Goal: Information Seeking & Learning: Learn about a topic

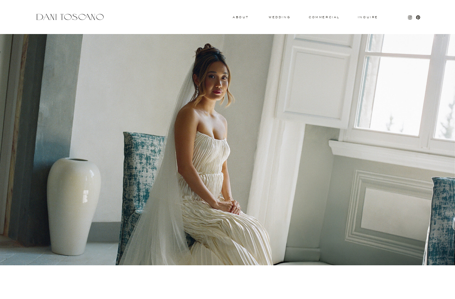
click at [241, 18] on h3 "About" at bounding box center [240, 17] width 15 height 2
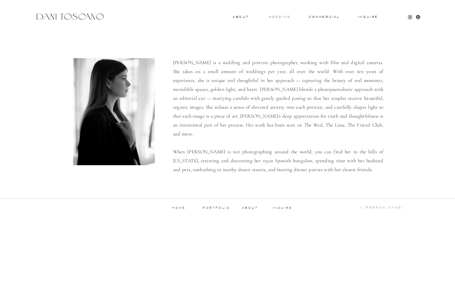
click at [285, 16] on h3 "wedding" at bounding box center [280, 17] width 22 height 2
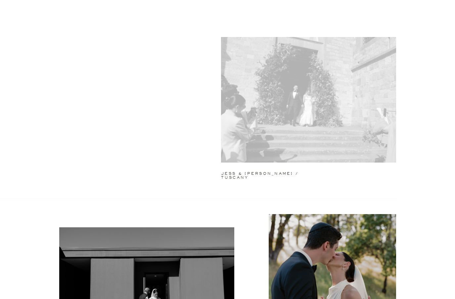
scroll to position [31, 0]
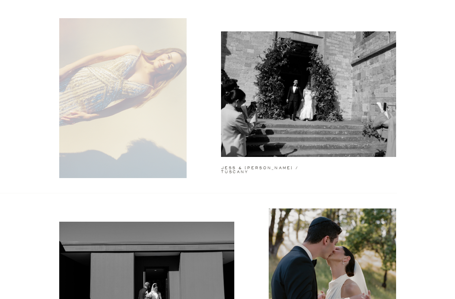
click at [149, 112] on div at bounding box center [122, 98] width 127 height 160
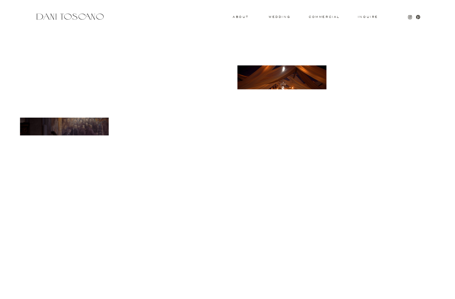
scroll to position [4228, 0]
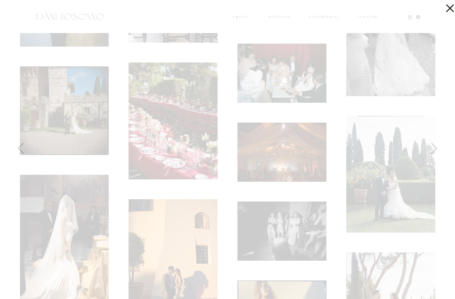
click at [321, 15] on div at bounding box center [227, 149] width 455 height 299
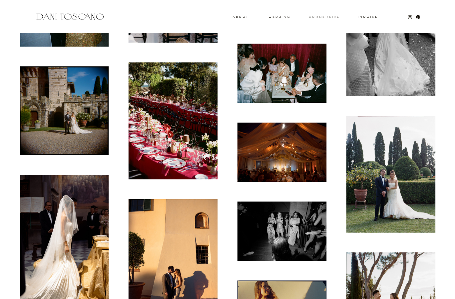
click at [320, 16] on h3 "commercial" at bounding box center [324, 17] width 30 height 3
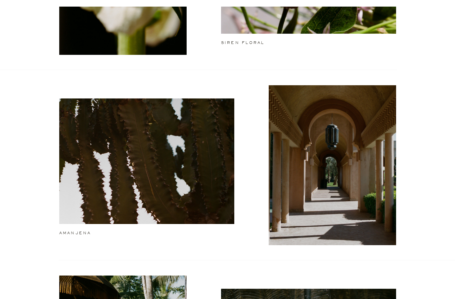
scroll to position [8, 0]
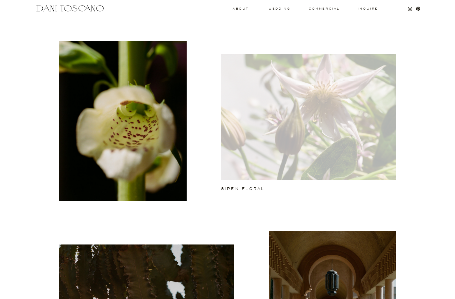
click at [320, 87] on div at bounding box center [308, 117] width 175 height 126
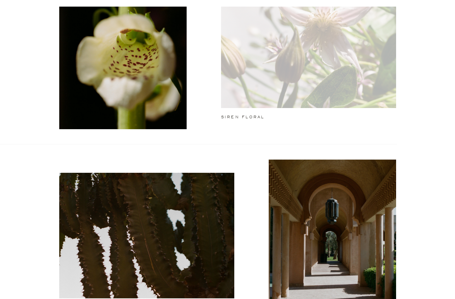
scroll to position [93, 0]
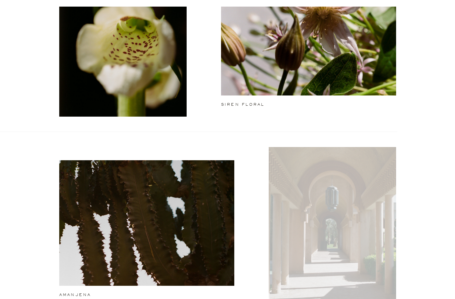
click at [314, 174] on div at bounding box center [332, 227] width 127 height 160
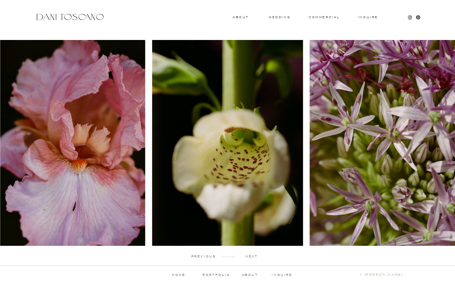
click at [251, 258] on p "next" at bounding box center [251, 256] width 33 height 3
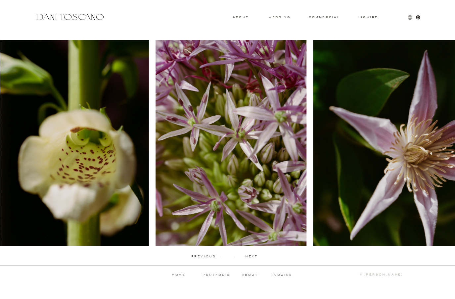
click at [251, 255] on p "next" at bounding box center [251, 256] width 33 height 3
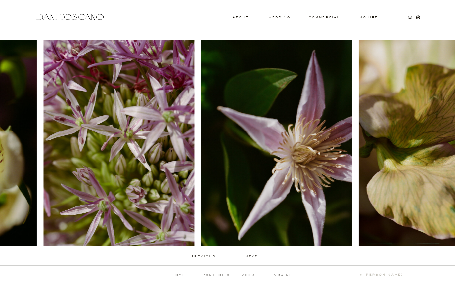
click at [251, 255] on p "next" at bounding box center [251, 256] width 33 height 3
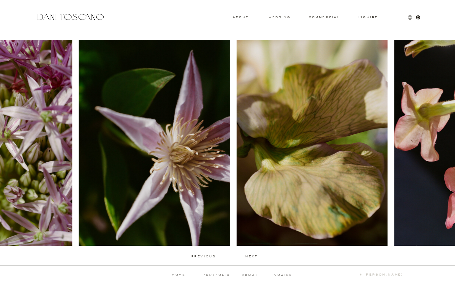
click at [251, 255] on p "next" at bounding box center [251, 256] width 33 height 3
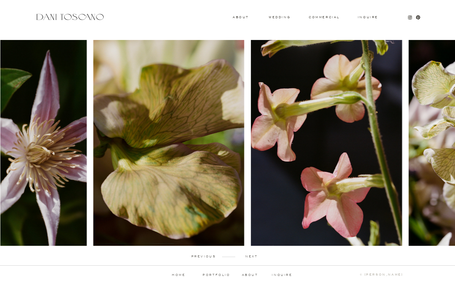
click at [251, 255] on p "next" at bounding box center [251, 256] width 33 height 3
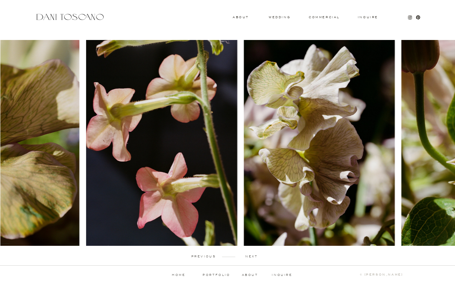
click at [251, 255] on p "next" at bounding box center [251, 256] width 33 height 3
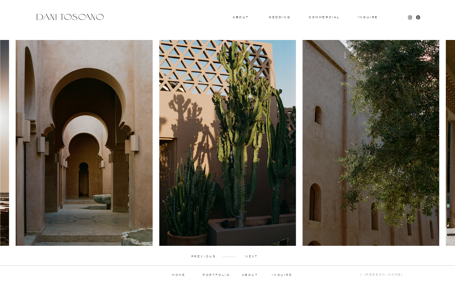
click at [249, 256] on p "next" at bounding box center [251, 256] width 33 height 3
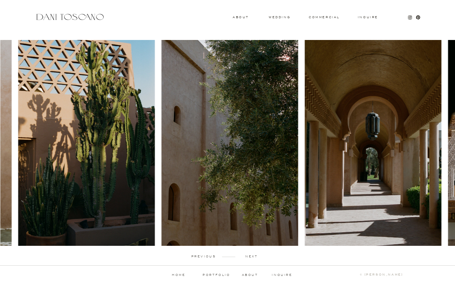
click at [249, 256] on p "next" at bounding box center [251, 256] width 33 height 3
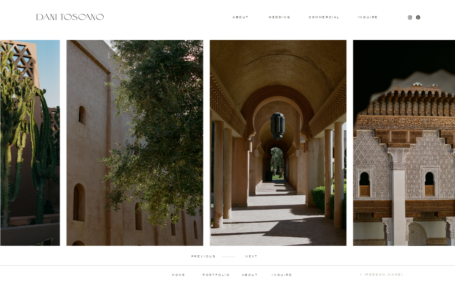
click at [249, 256] on p "next" at bounding box center [251, 256] width 33 height 3
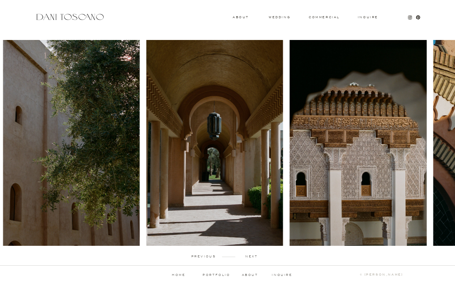
click at [249, 256] on p "next" at bounding box center [251, 256] width 33 height 3
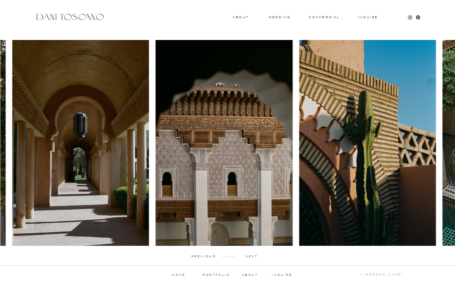
click at [249, 256] on p "next" at bounding box center [251, 256] width 33 height 3
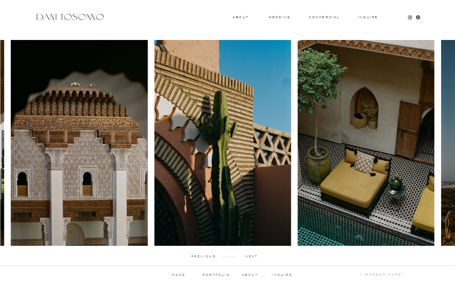
click at [249, 256] on p "next" at bounding box center [251, 256] width 33 height 3
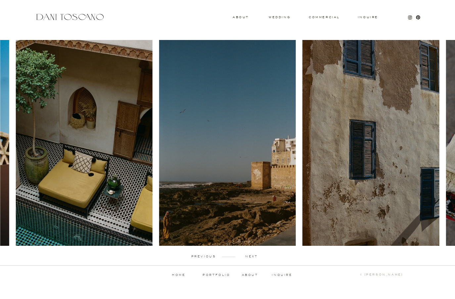
click at [249, 256] on p "next" at bounding box center [251, 256] width 33 height 3
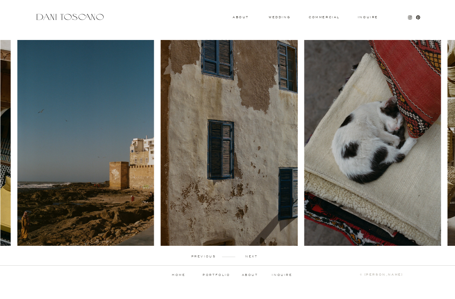
click at [249, 256] on p "next" at bounding box center [251, 256] width 33 height 3
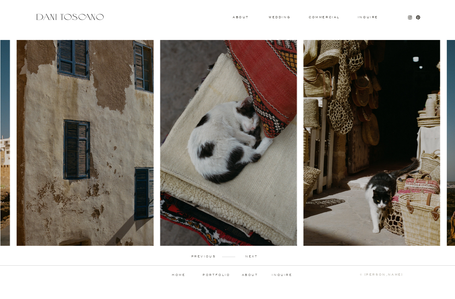
click at [249, 256] on p "next" at bounding box center [251, 256] width 33 height 3
